Goal: Information Seeking & Learning: Learn about a topic

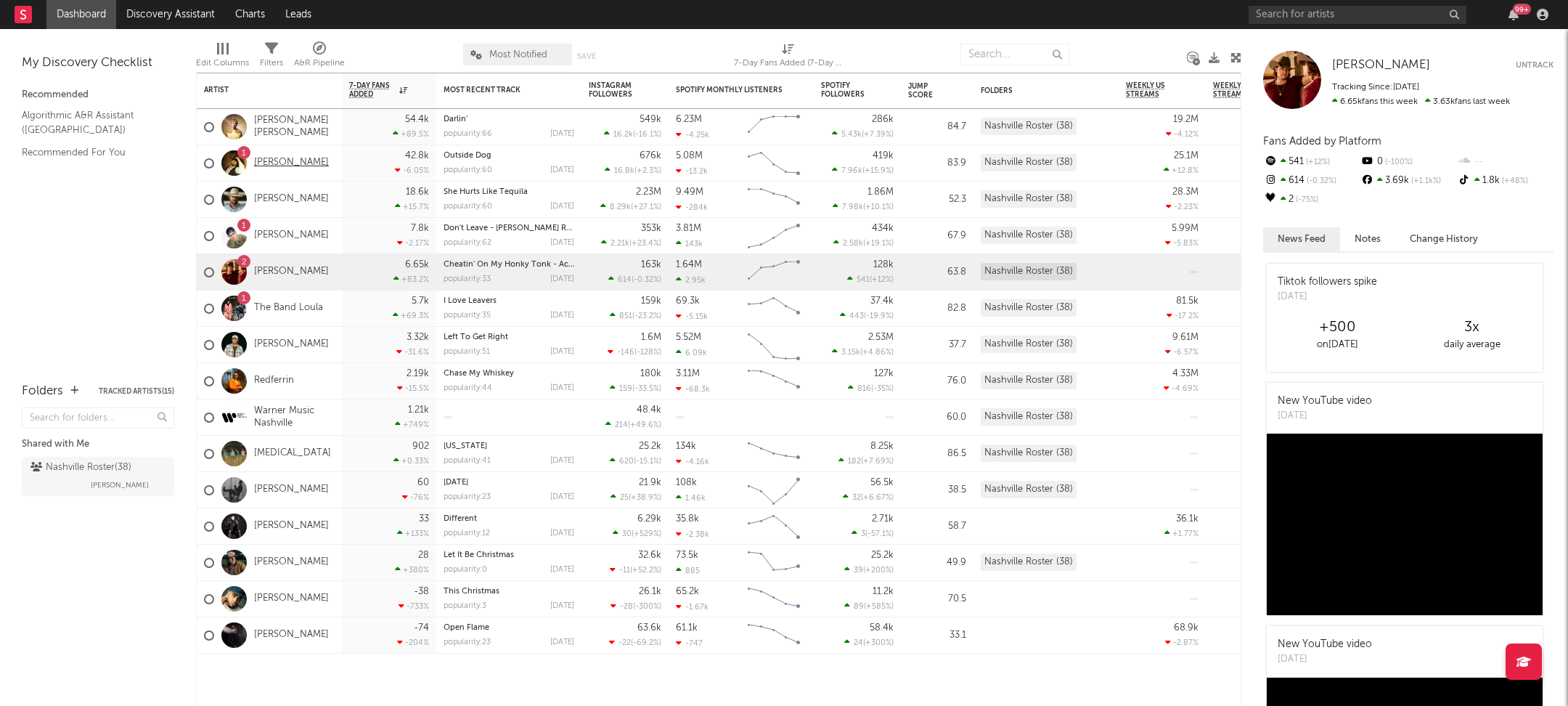
click at [275, 165] on link "[PERSON_NAME]" at bounding box center [291, 163] width 75 height 12
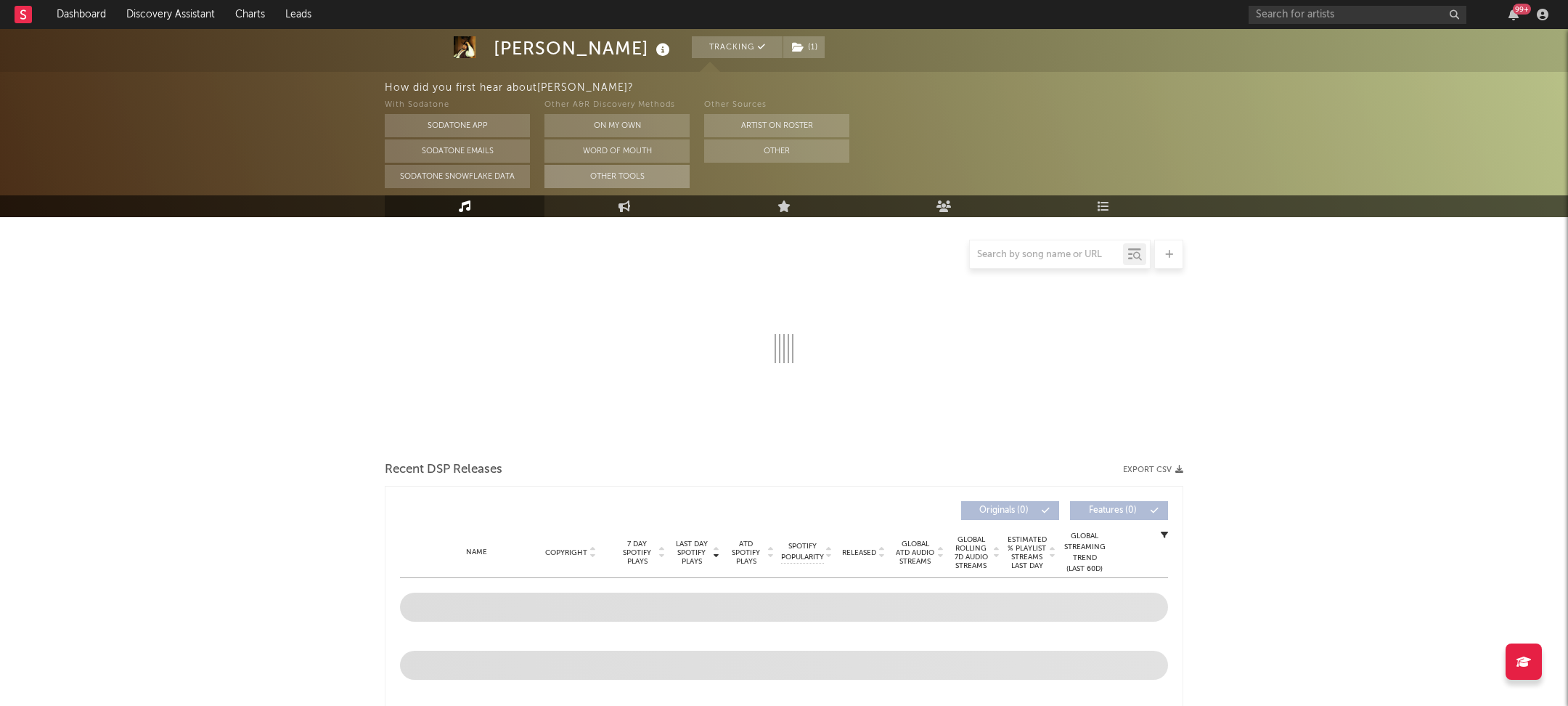
scroll to position [236, 0]
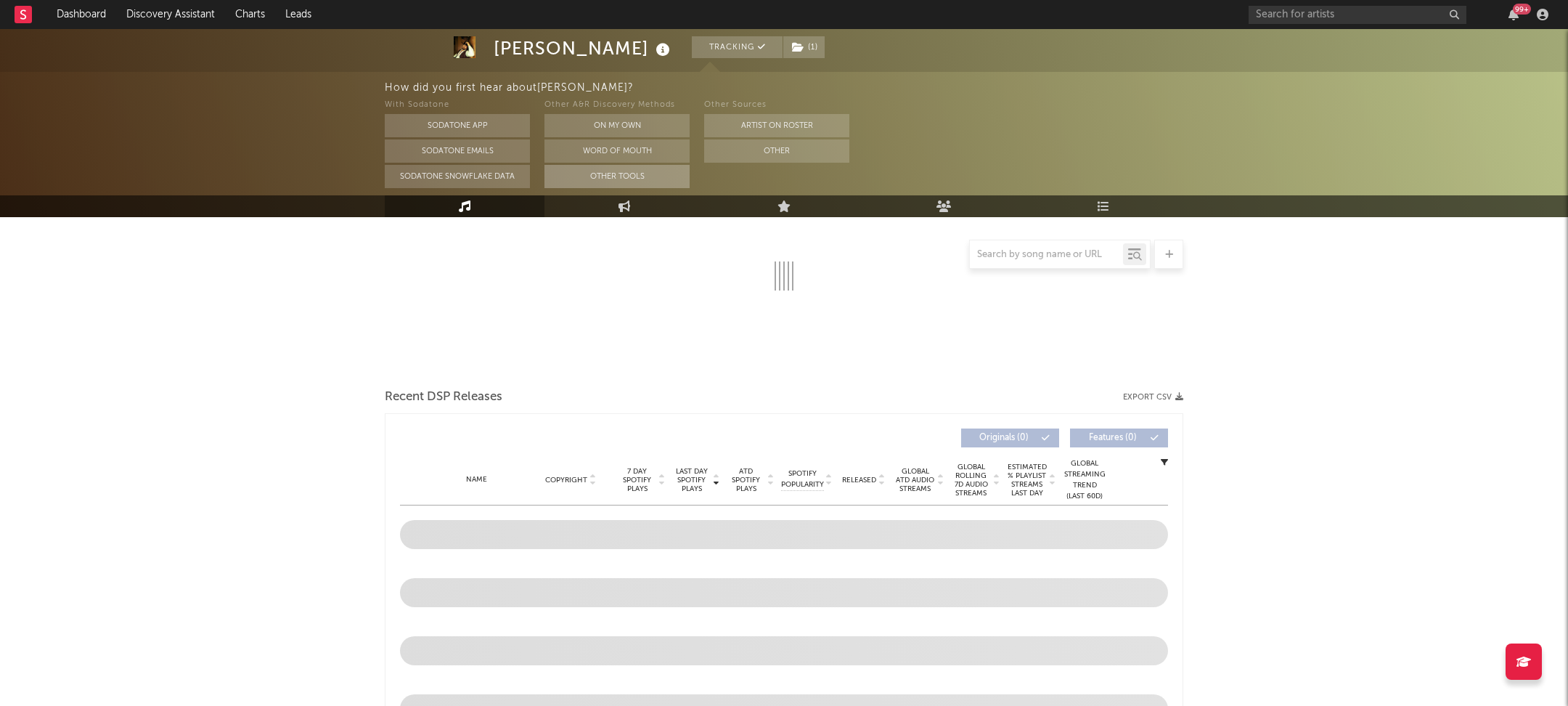
select select "6m"
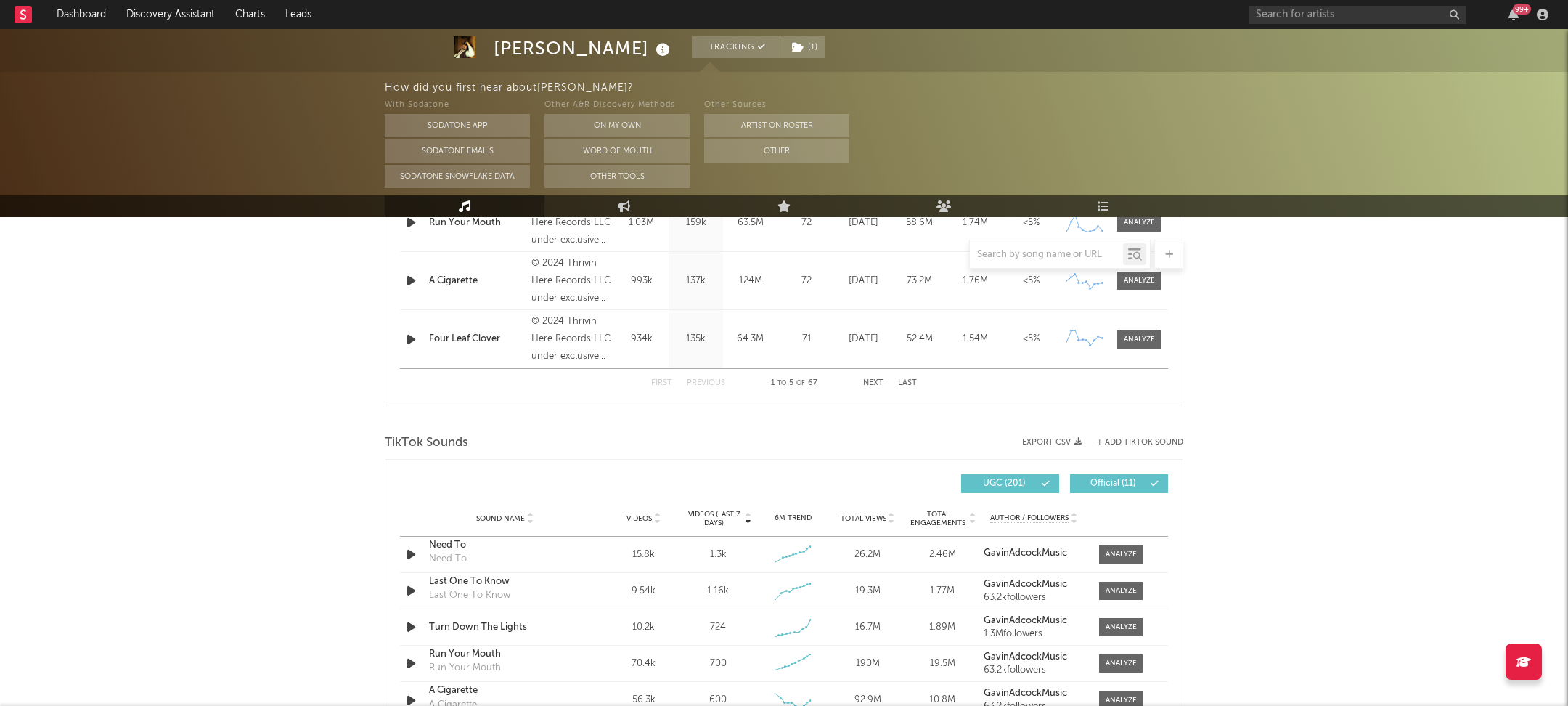
scroll to position [891, 0]
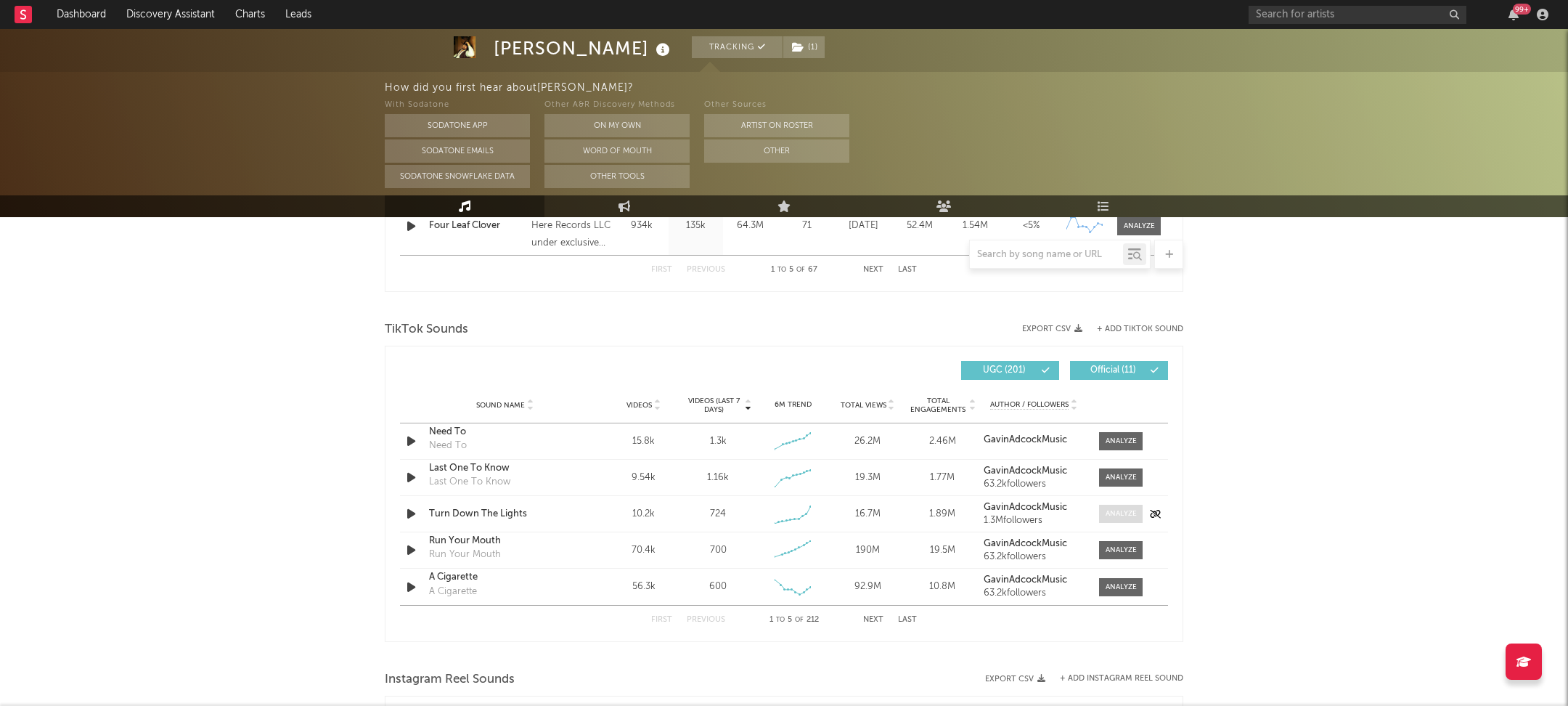
click at [1117, 508] on div at bounding box center [1121, 514] width 32 height 11
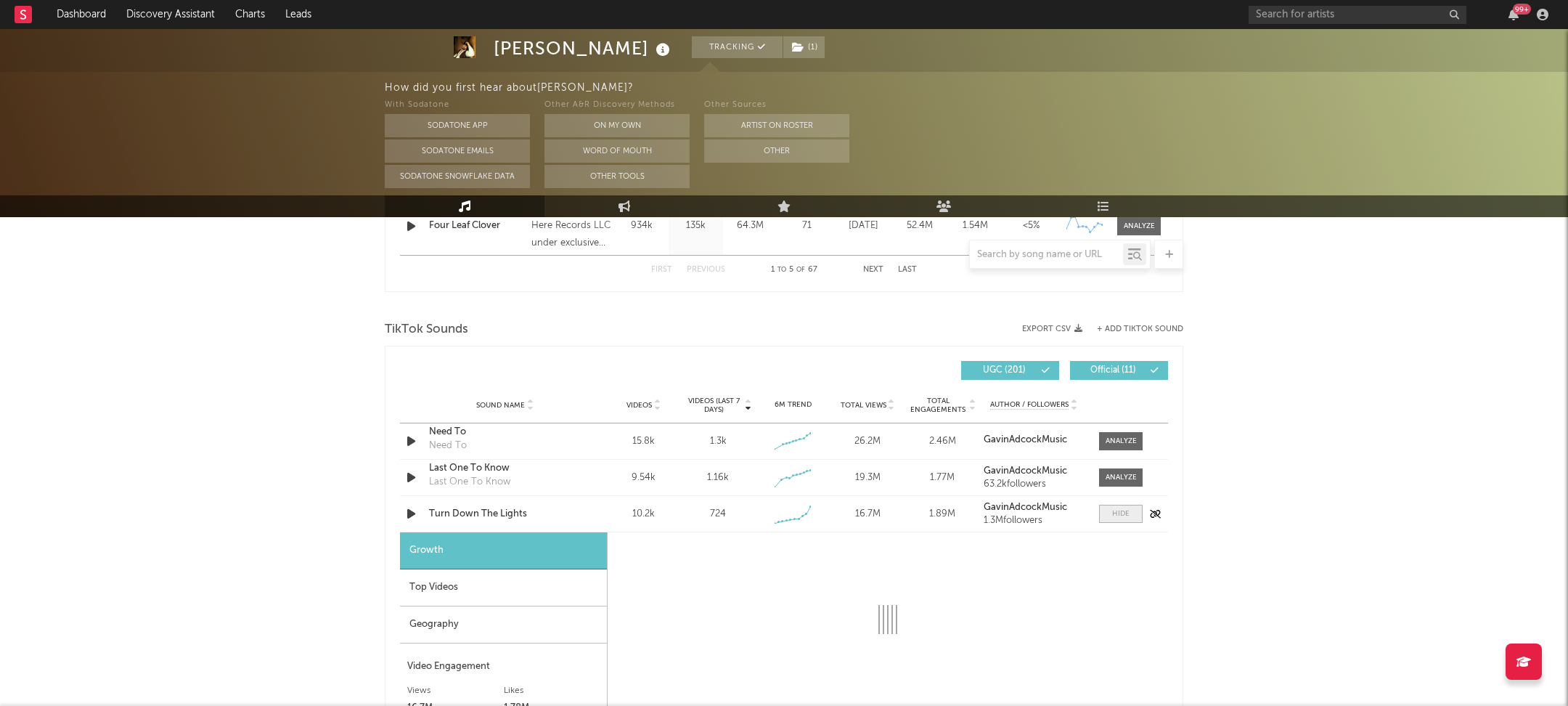
select select "1w"
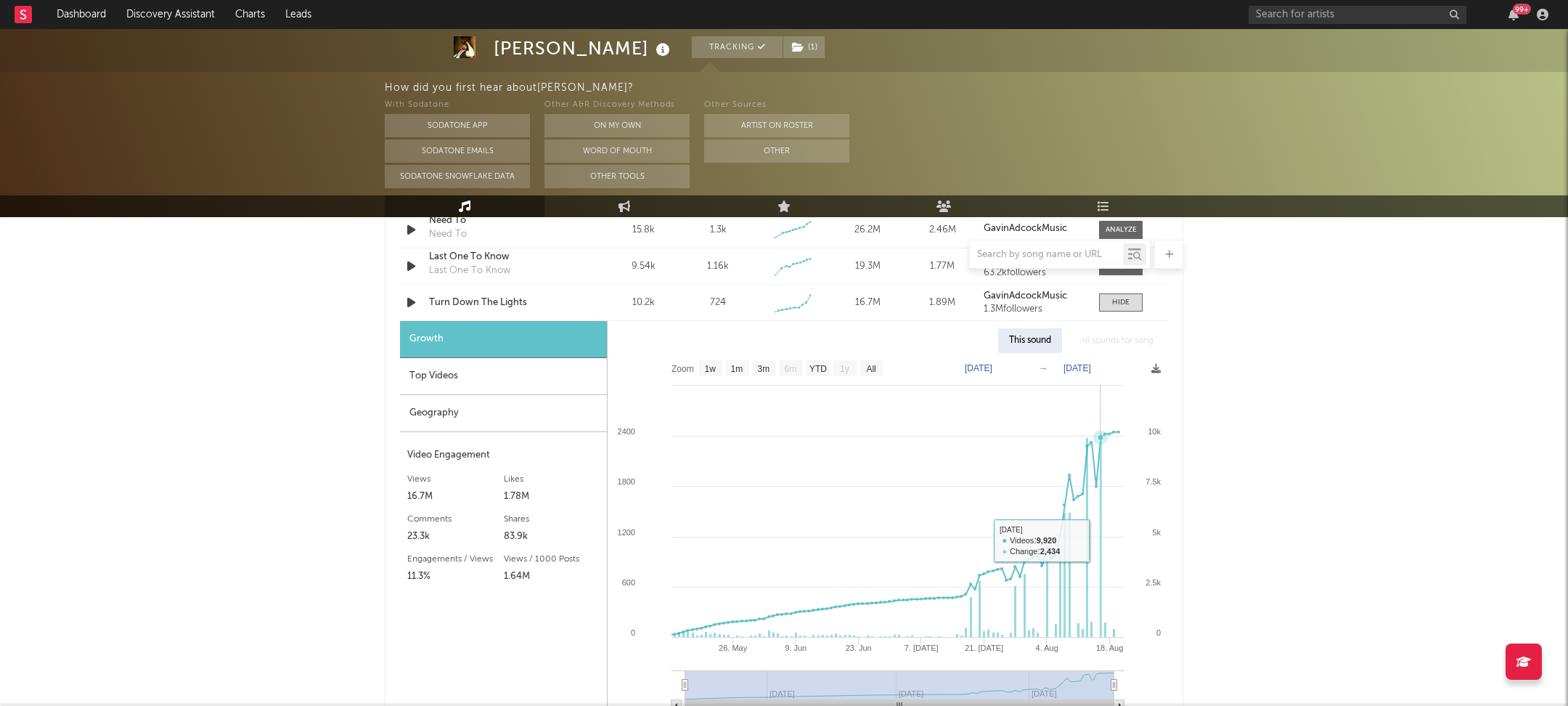
scroll to position [1098, 0]
